Goal: Transaction & Acquisition: Purchase product/service

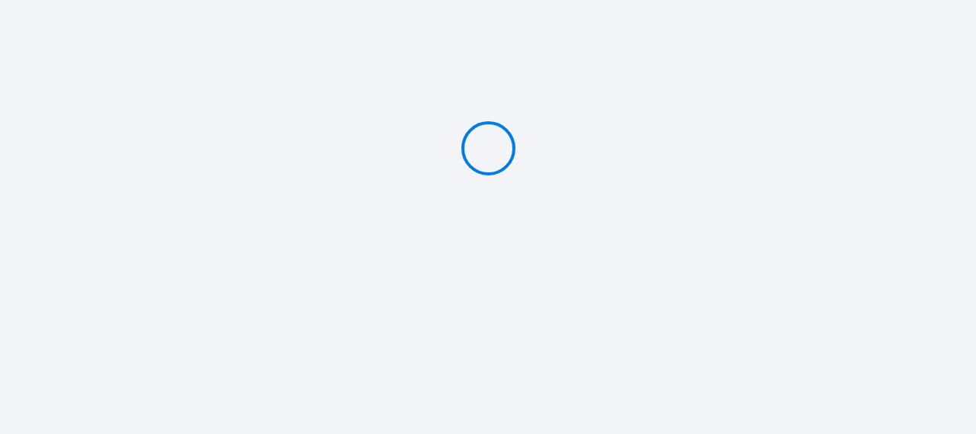
type input "Deposit 500 €"
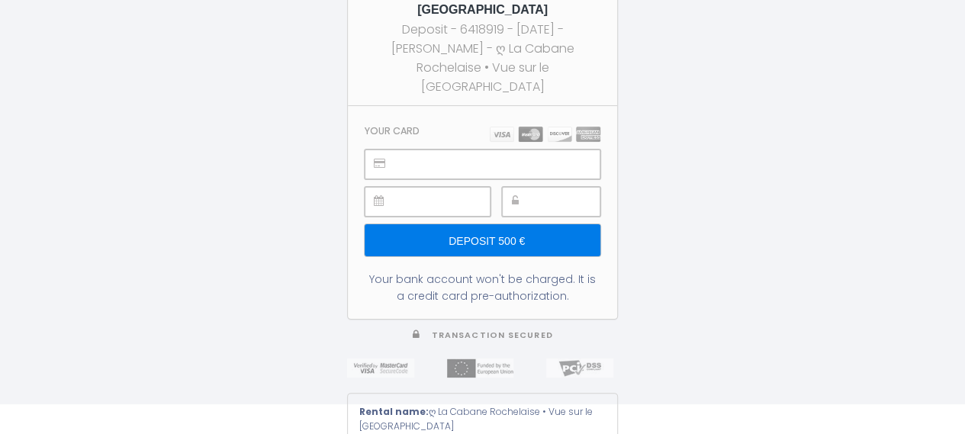
scroll to position [56, 0]
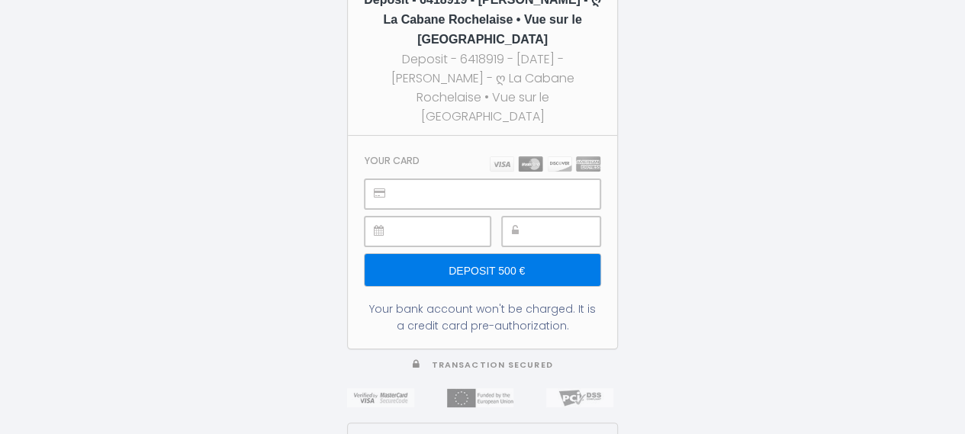
click at [392, 179] on div at bounding box center [483, 194] width 236 height 30
click at [393, 217] on div at bounding box center [428, 232] width 126 height 30
click at [526, 217] on div at bounding box center [551, 232] width 98 height 30
click at [483, 254] on input "Deposit 500 €" at bounding box center [483, 270] width 236 height 32
type input "Deposit 500 €"
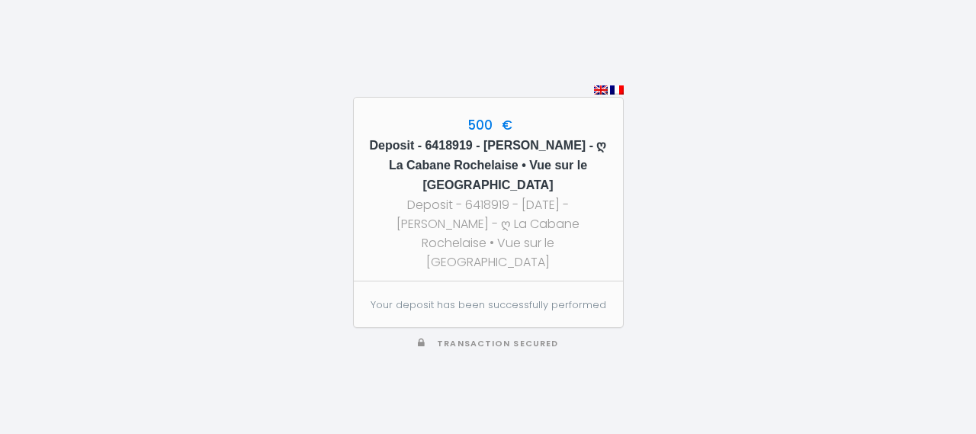
drag, startPoint x: 776, startPoint y: 237, endPoint x: 796, endPoint y: 46, distance: 192.6
